Goal: Information Seeking & Learning: Learn about a topic

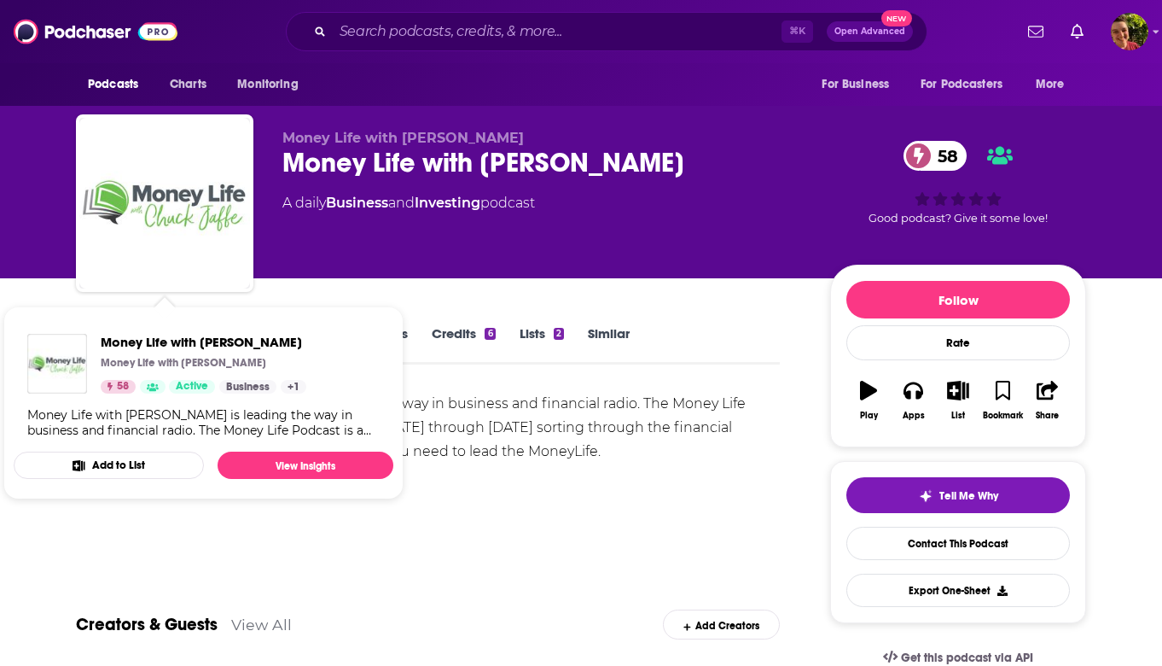
click at [494, 471] on div "Money Life with [PERSON_NAME] is leading the way in business and financial radi…" at bounding box center [428, 451] width 704 height 119
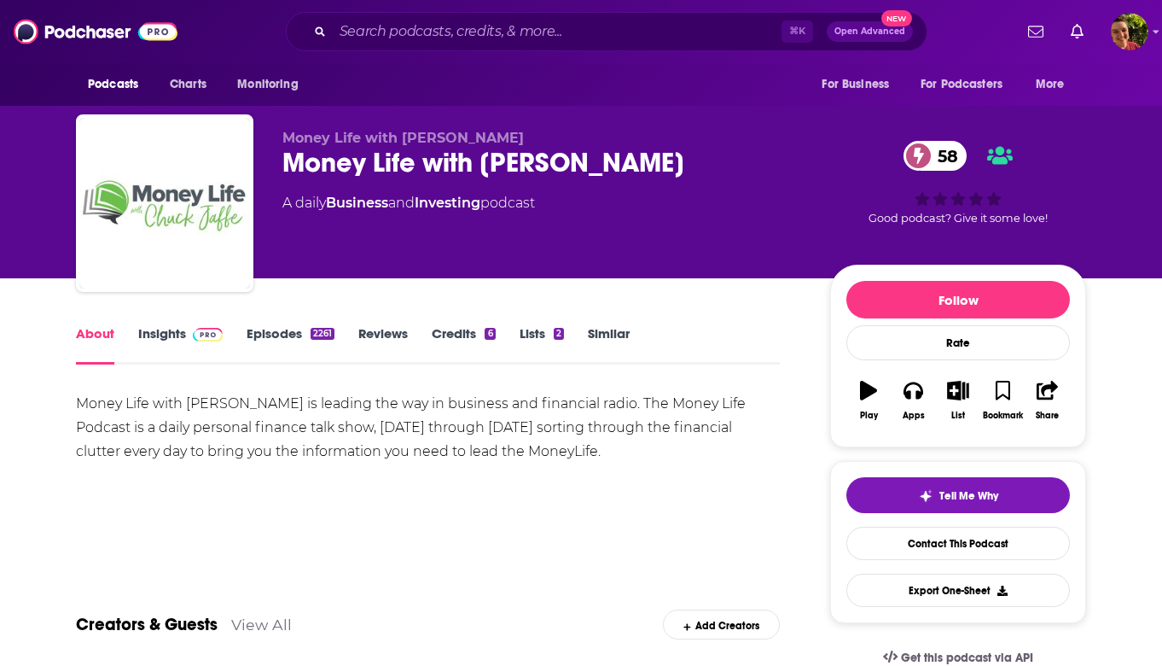
click at [199, 341] on img at bounding box center [208, 335] width 30 height 14
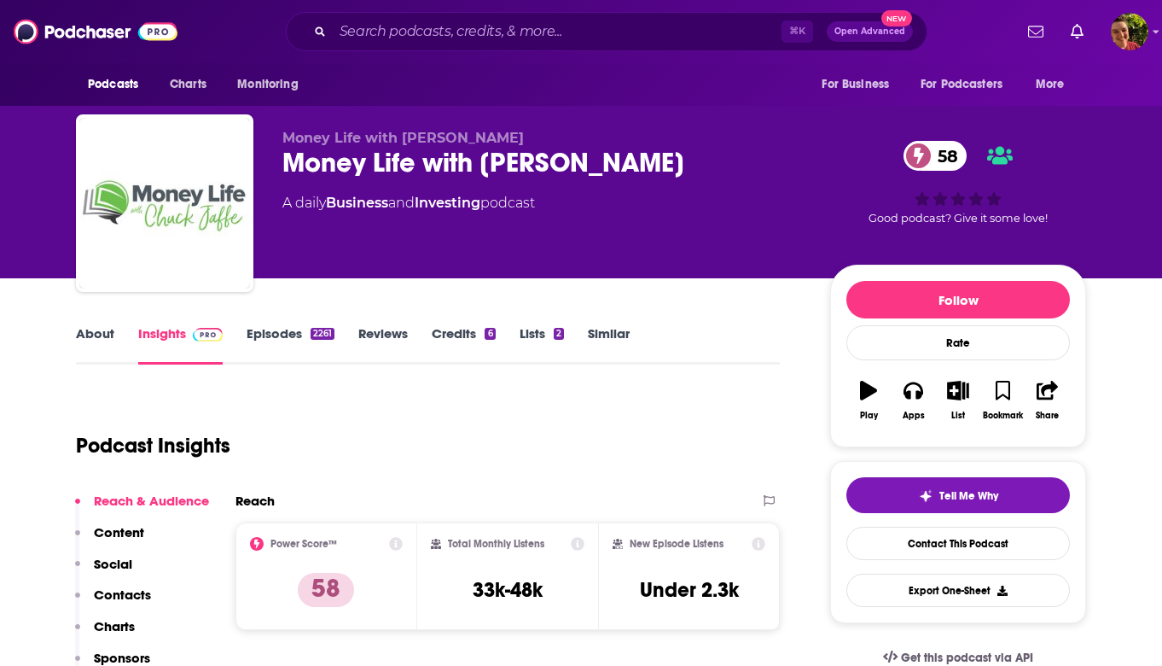
scroll to position [36, 0]
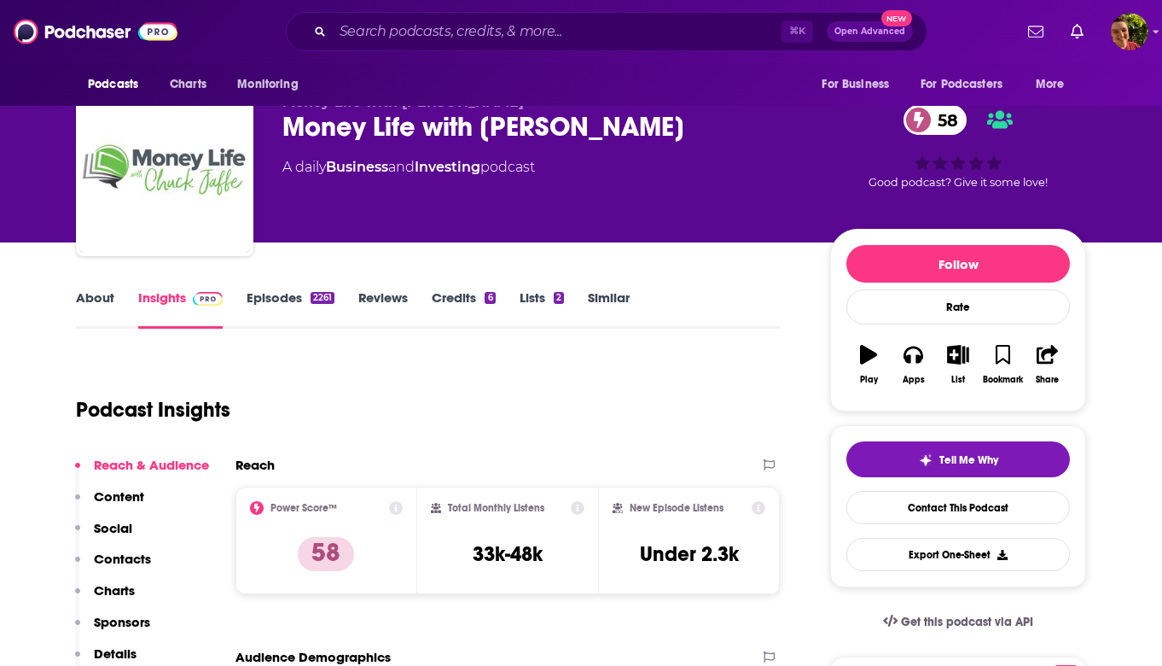
click at [81, 299] on link "About" at bounding box center [95, 308] width 38 height 39
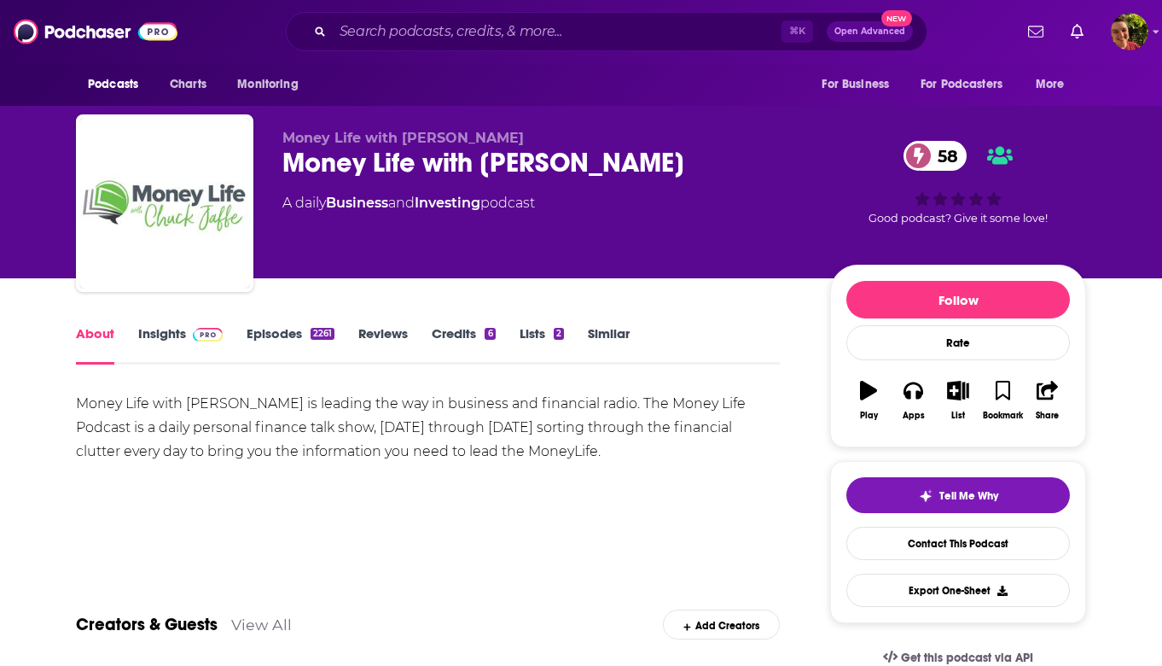
click at [242, 431] on div "Money Life with Chuck Jaffe is leading the way in business and financial radio.…" at bounding box center [428, 428] width 704 height 72
click at [242, 431] on div "Money Life with [PERSON_NAME] is leading the way in business and financial radi…" at bounding box center [428, 428] width 704 height 72
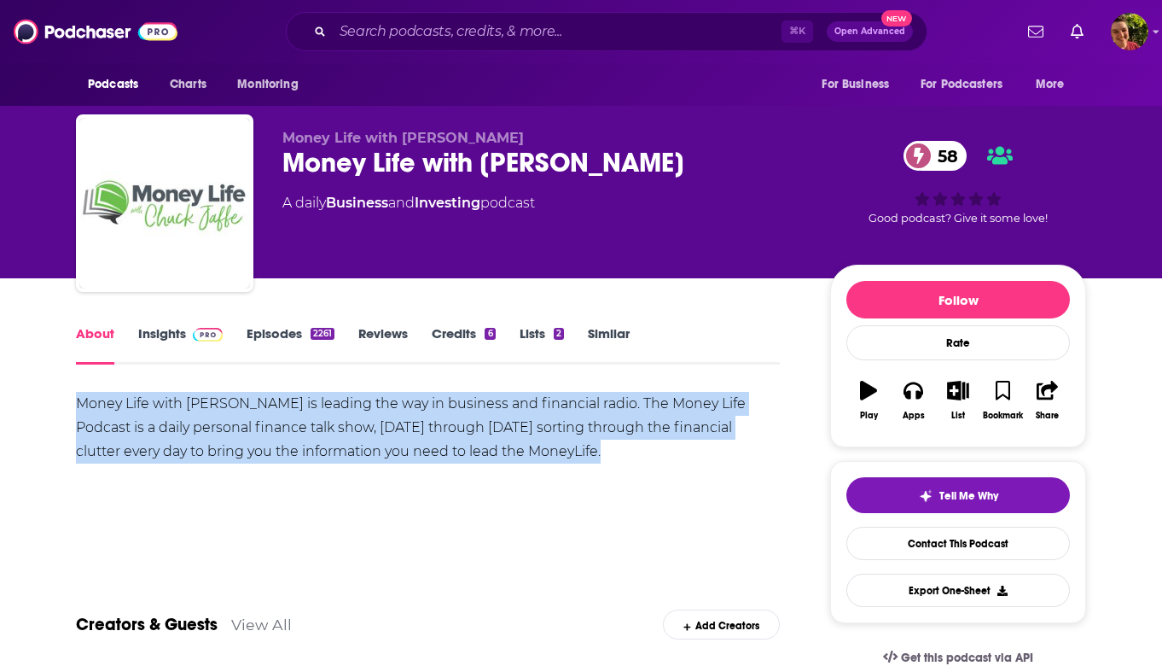
click at [242, 431] on div "Money Life with [PERSON_NAME] is leading the way in business and financial radi…" at bounding box center [428, 428] width 704 height 72
copy div "Money Life with [PERSON_NAME] is leading the way in business and financial radi…"
click at [208, 331] on img at bounding box center [208, 335] width 30 height 14
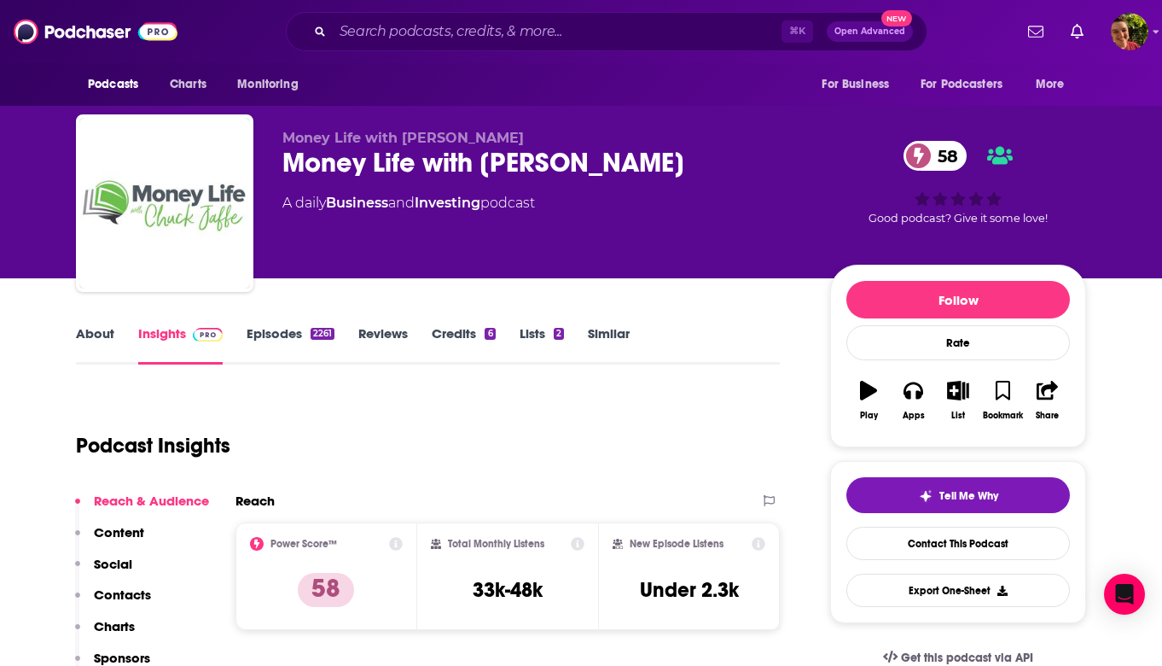
click at [103, 340] on link "About" at bounding box center [95, 344] width 38 height 39
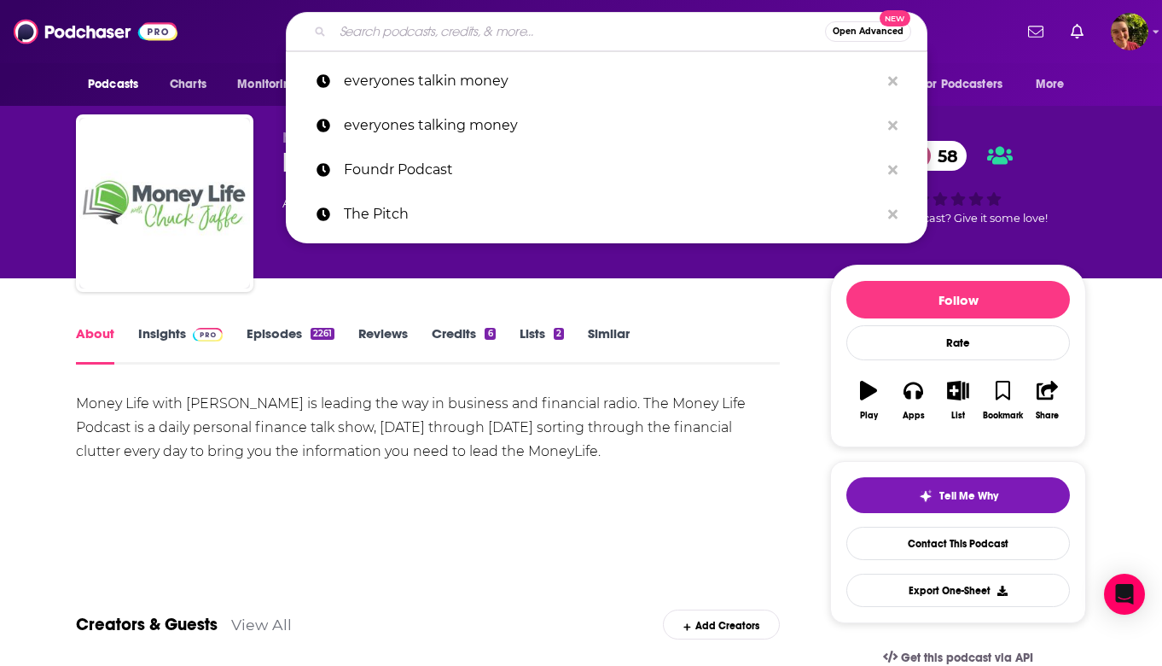
click at [511, 25] on input "Search podcasts, credits, & more..." at bounding box center [579, 31] width 492 height 27
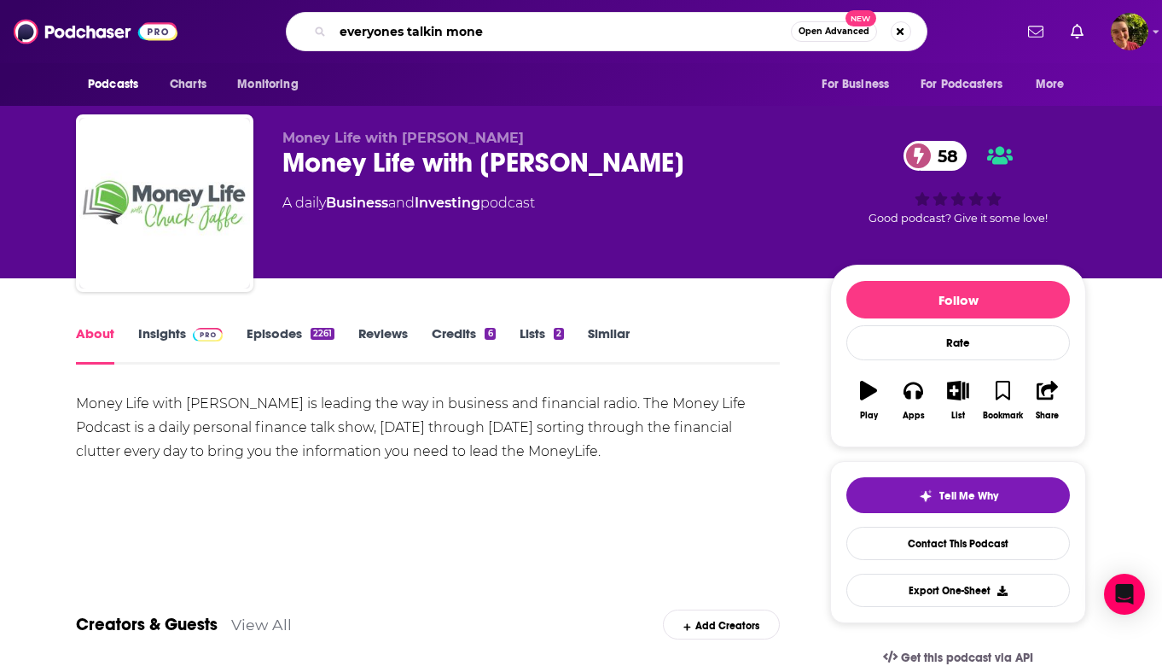
type input "everyones talkin money"
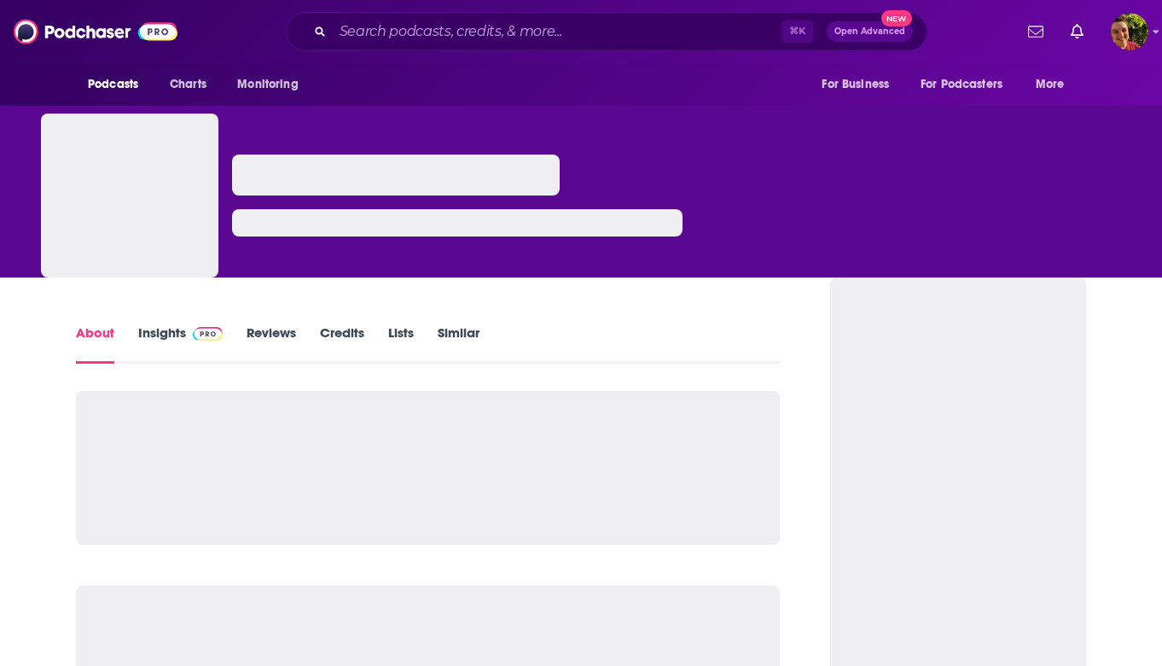
click at [213, 333] on img at bounding box center [208, 334] width 30 height 14
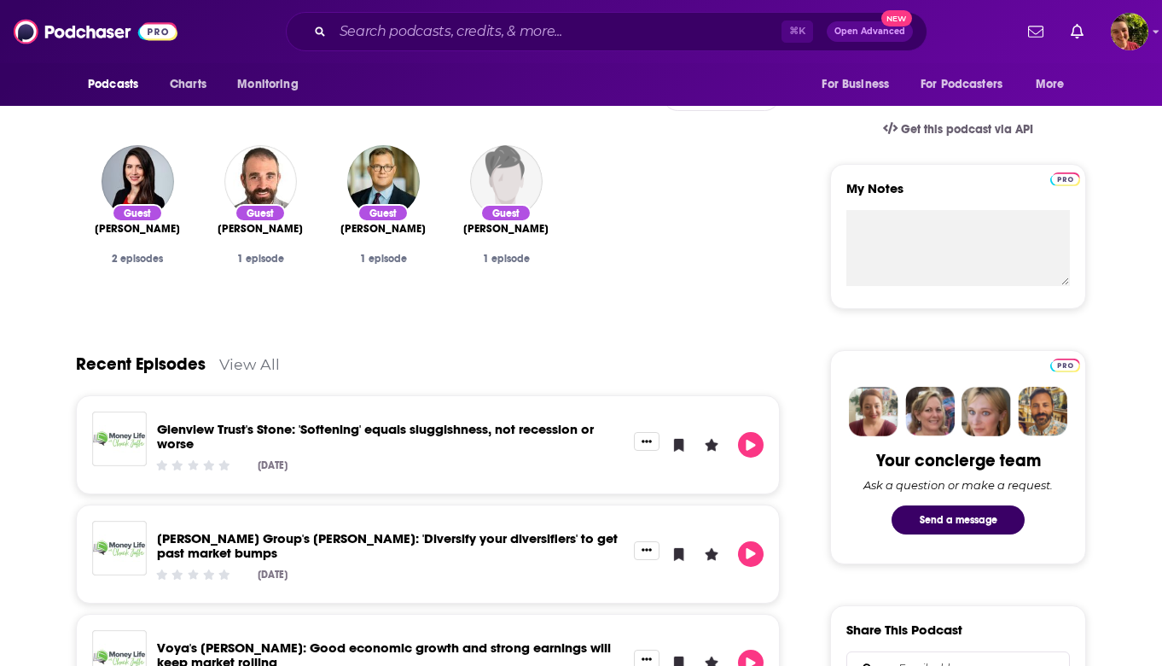
scroll to position [30, 0]
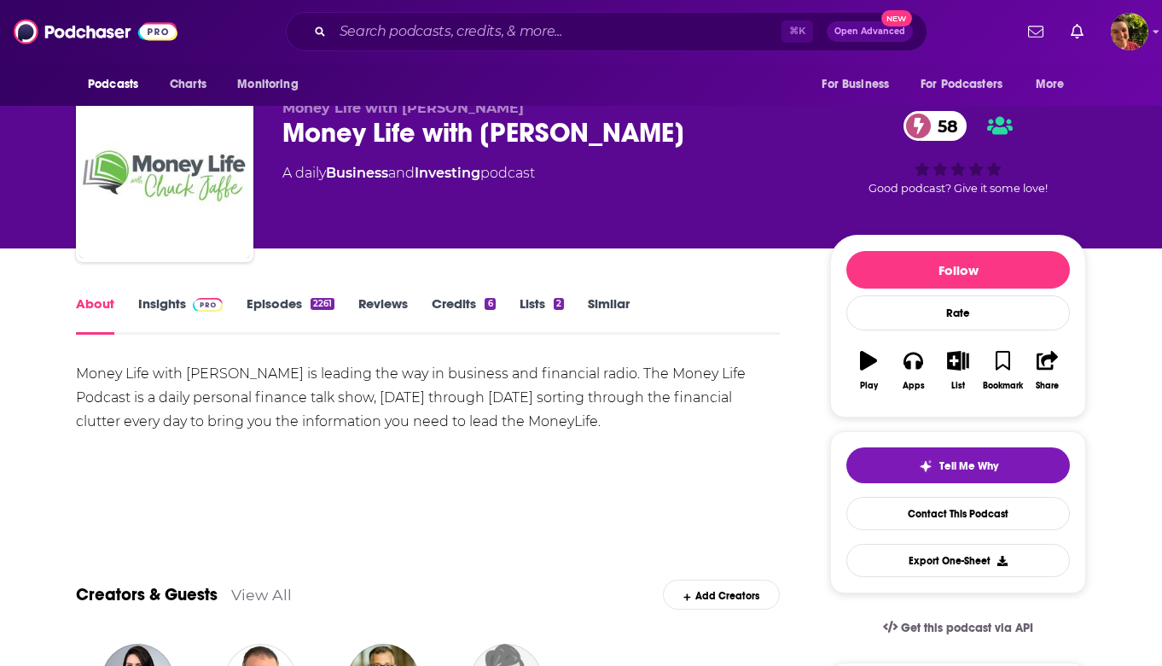
click at [187, 300] on span at bounding box center [204, 303] width 37 height 16
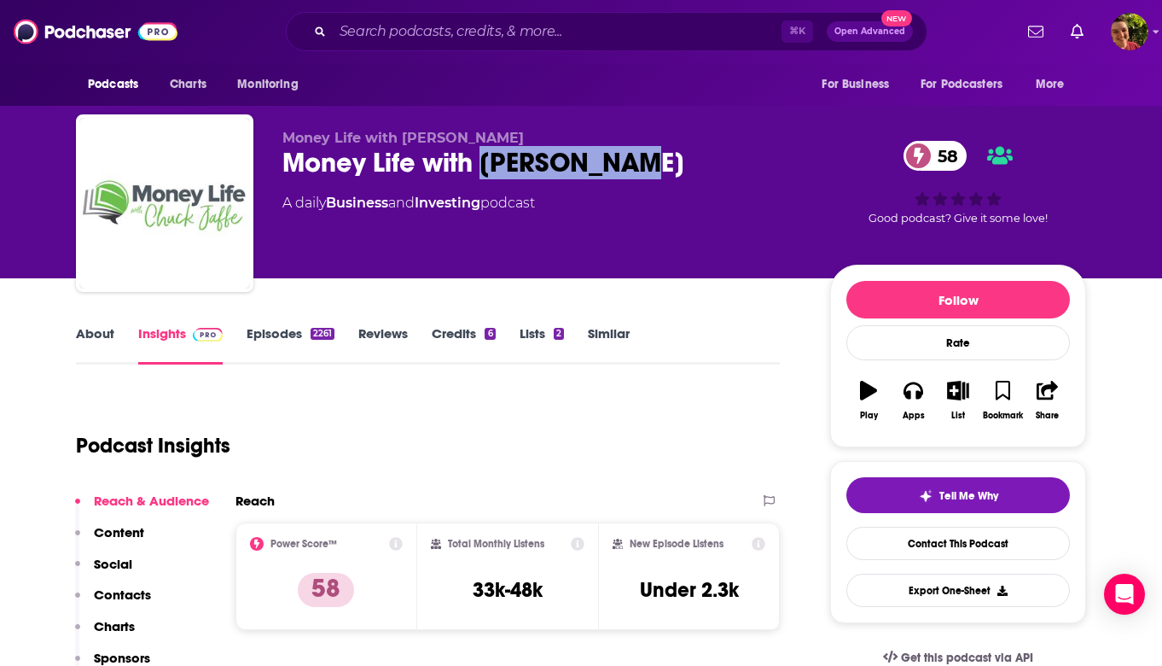
drag, startPoint x: 638, startPoint y: 158, endPoint x: 483, endPoint y: 165, distance: 154.6
click at [483, 165] on div "Money Life with Chuck Jaffe 58" at bounding box center [543, 162] width 521 height 33
copy h2 "Chuck Jaffe"
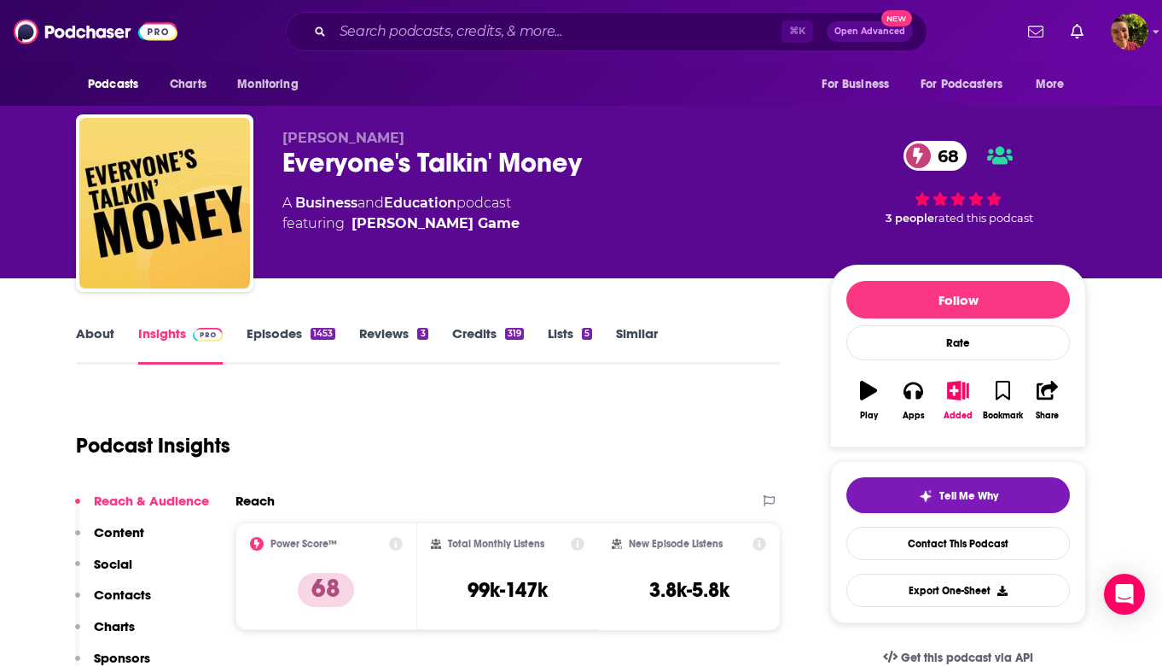
click at [88, 324] on div "About Insights Episodes 1453 Reviews 3 Credits 319 Lists 5 Similar" at bounding box center [428, 344] width 704 height 42
click at [79, 344] on link "About" at bounding box center [95, 344] width 38 height 39
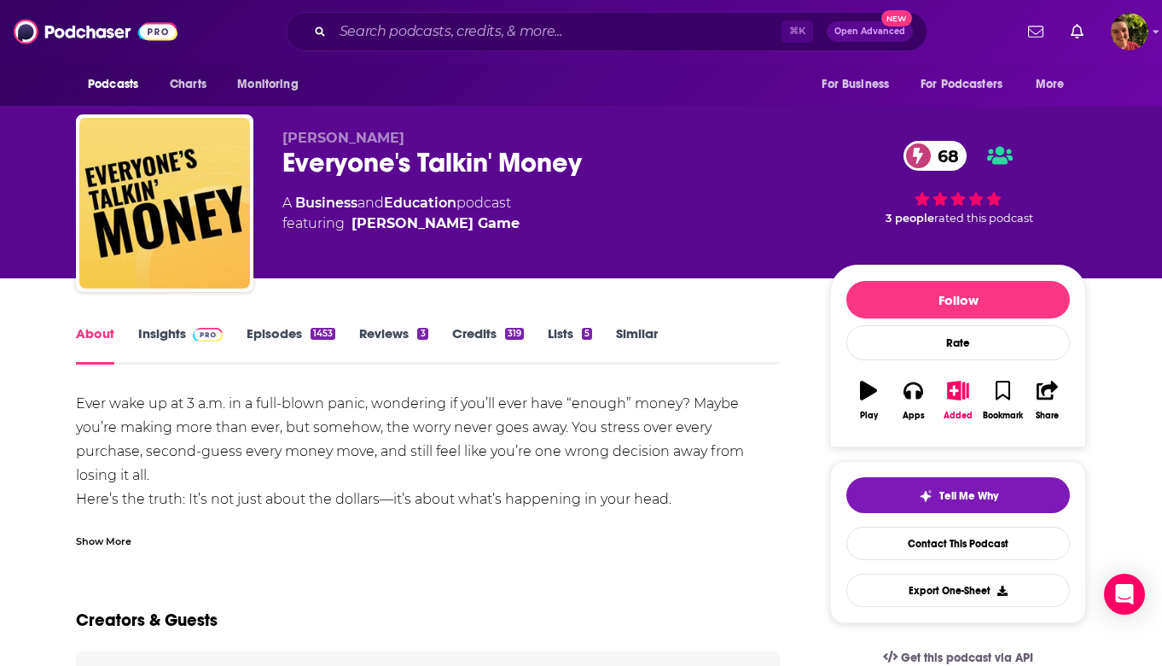
click at [205, 427] on div "Ever wake up at 3 a.m. in a full-blown panic, wondering if you’ll ever have “en…" at bounding box center [428, 547] width 704 height 311
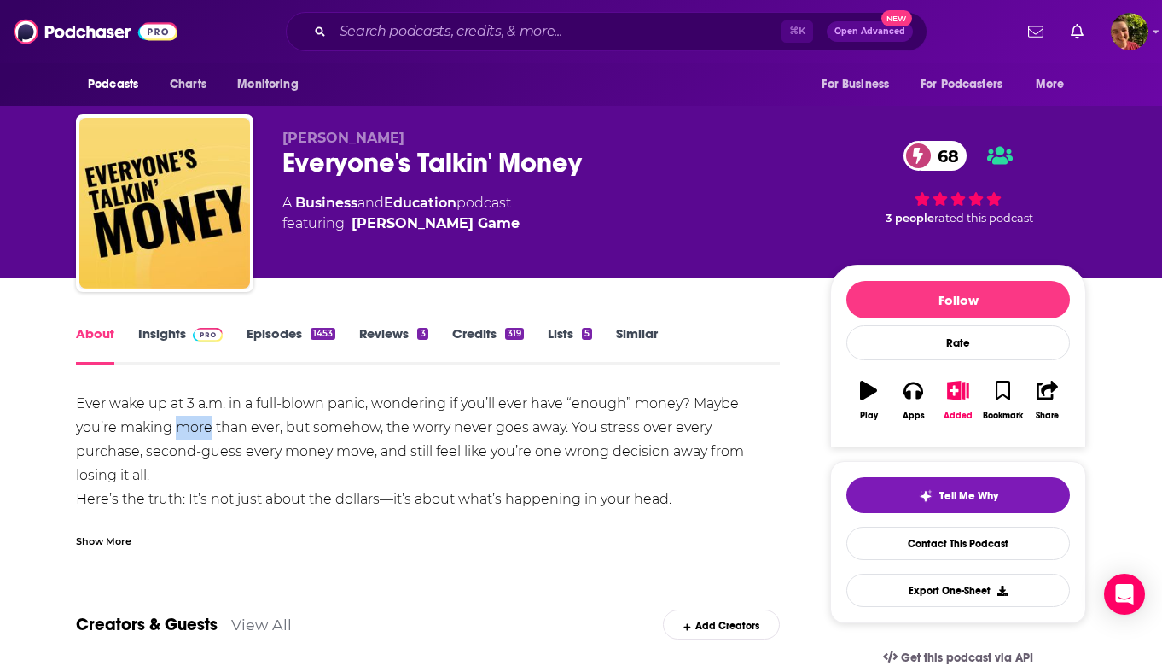
click at [205, 427] on div "Ever wake up at 3 a.m. in a full-blown panic, wondering if you’ll ever have “en…" at bounding box center [428, 547] width 704 height 311
click at [117, 536] on div "Show More" at bounding box center [103, 540] width 55 height 16
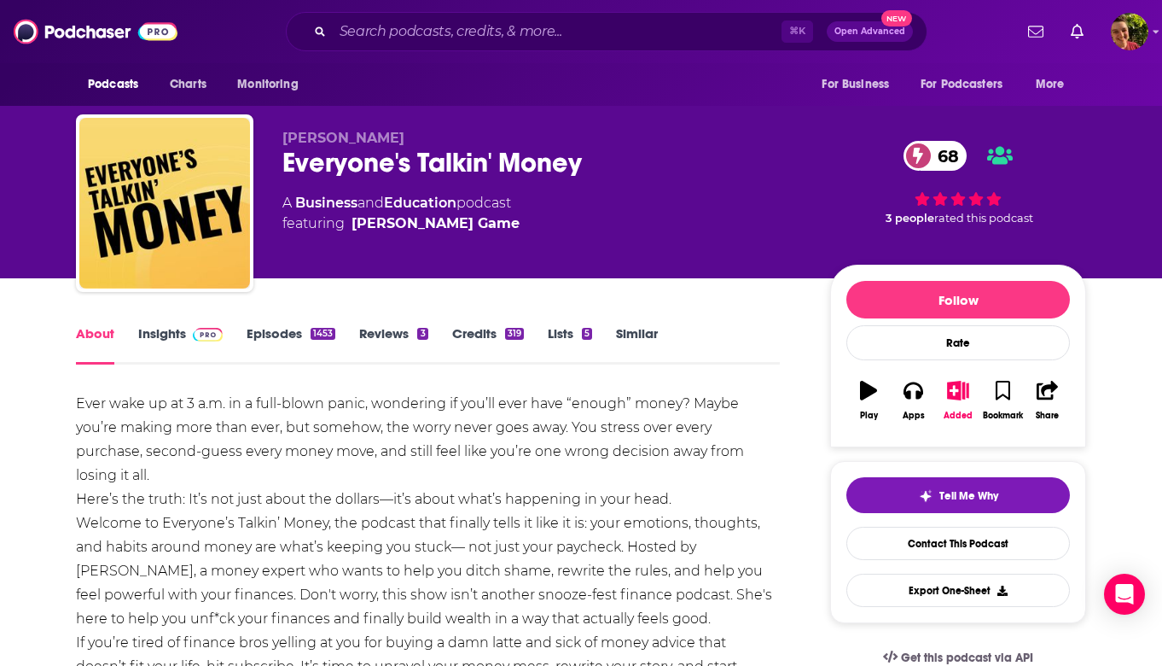
click at [145, 423] on div "Ever wake up at 3 a.m. in a full-blown panic, wondering if you’ll ever have “en…" at bounding box center [428, 547] width 704 height 311
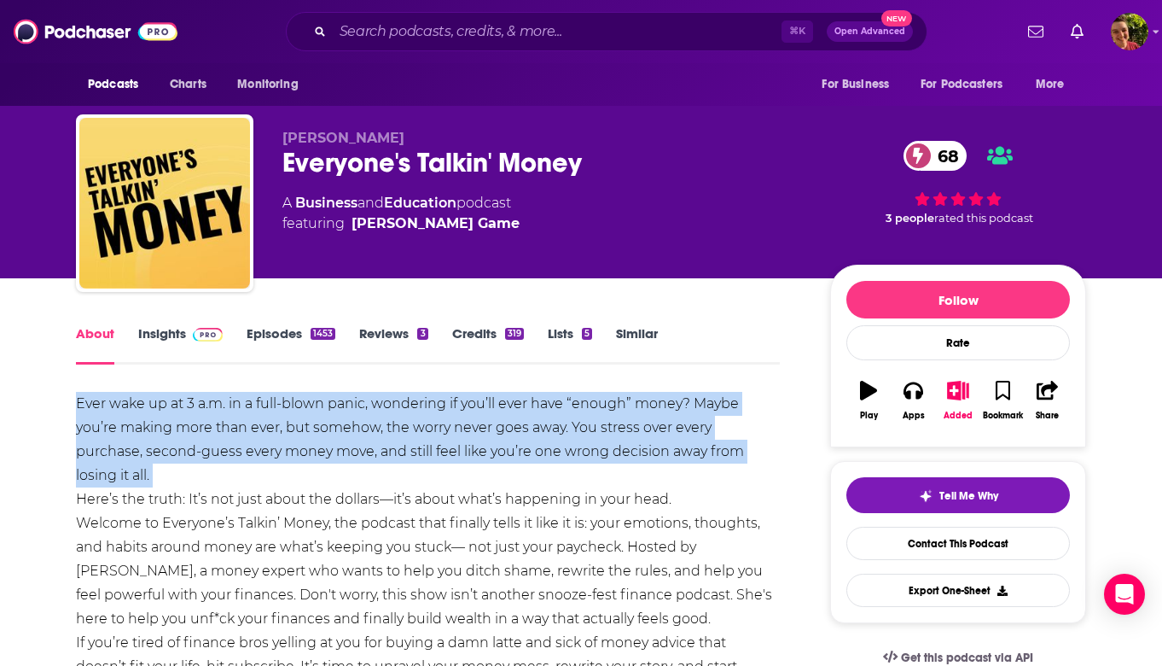
click at [145, 423] on div "Ever wake up at 3 a.m. in a full-blown panic, wondering if you’ll ever have “en…" at bounding box center [428, 547] width 704 height 311
copy div "Ever wake up at 3 a.m. in a full-blown panic, wondering if you’ll ever have “en…"
click at [128, 417] on div "Ever wake up at 3 a.m. in a full-blown panic, wondering if you’ll ever have “en…" at bounding box center [428, 547] width 704 height 311
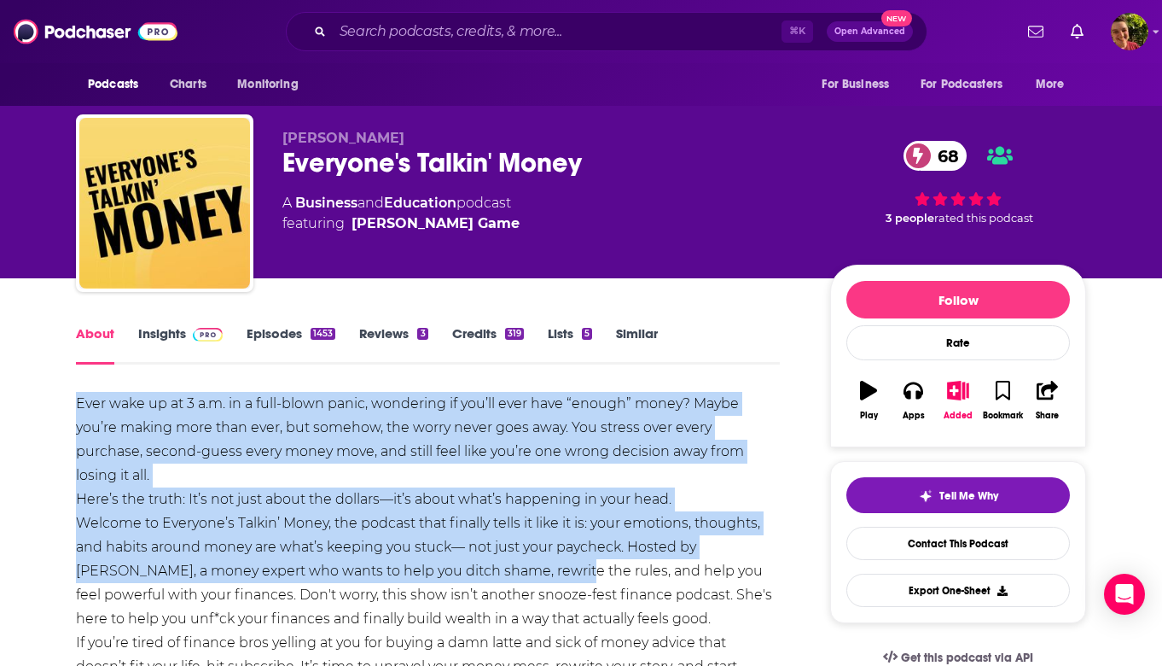
drag, startPoint x: 300, startPoint y: 469, endPoint x: 492, endPoint y: 539, distance: 204.4
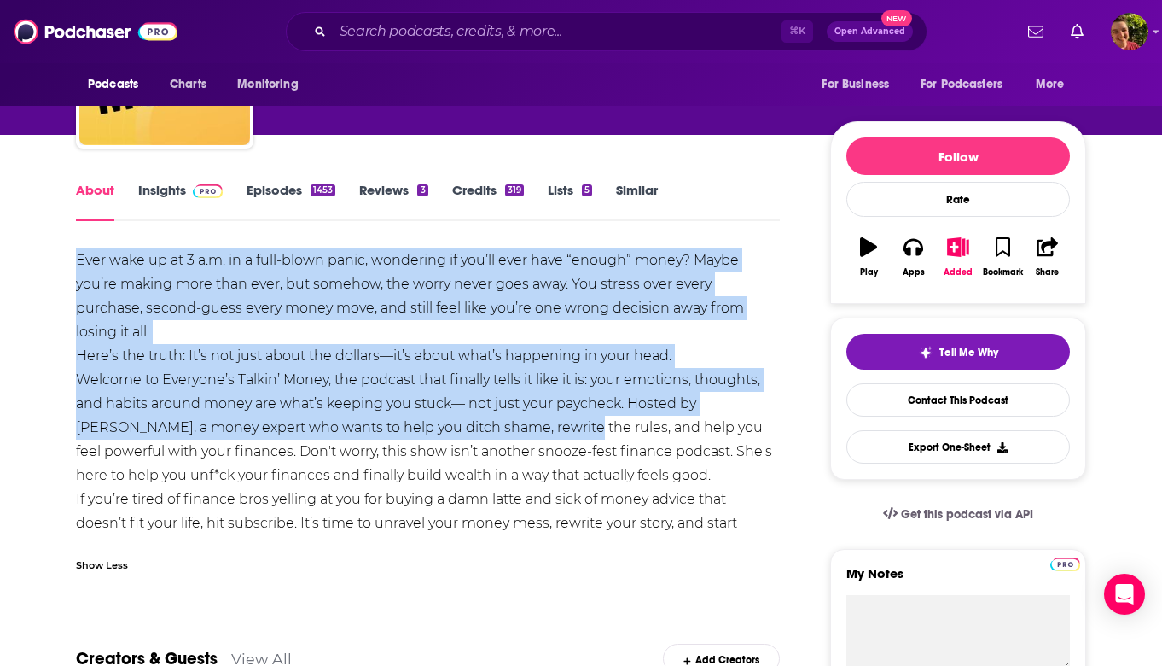
scroll to position [167, 0]
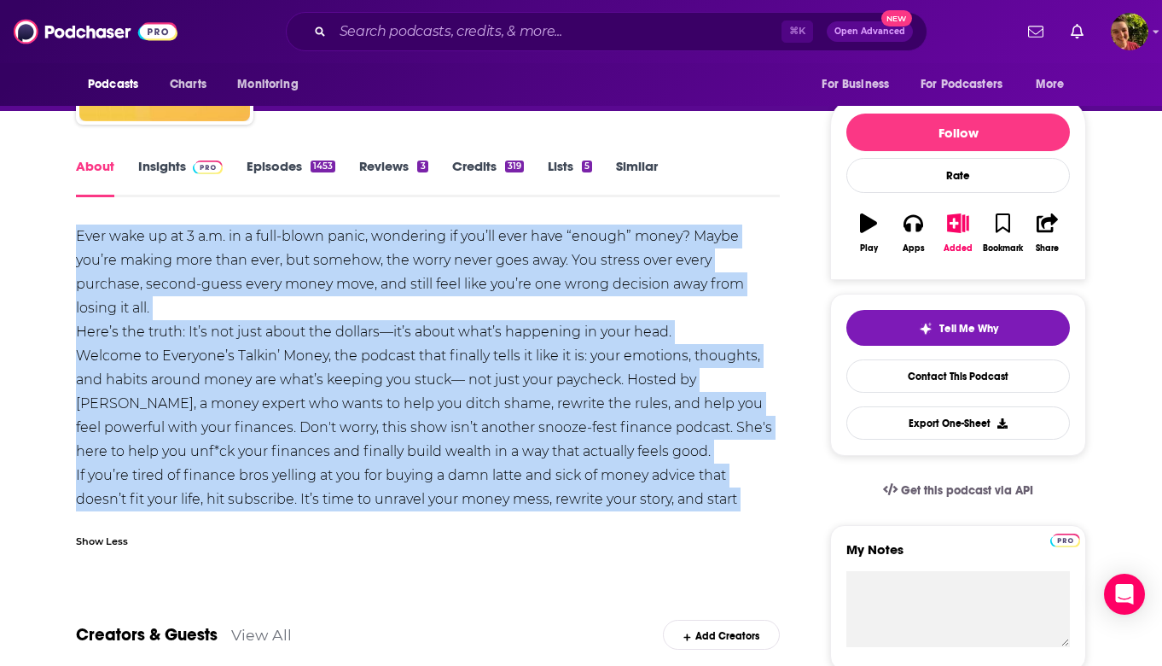
click at [734, 497] on div "Ever wake up at 3 a.m. in a full-blown panic, wondering if you’ll ever have “en…" at bounding box center [428, 379] width 704 height 311
copy div "Lore ipsu do si 8 a.c. ad e sedd-eiusm tempo, incididun ut lab’et dolo magn “al…"
